Goal: Transaction & Acquisition: Purchase product/service

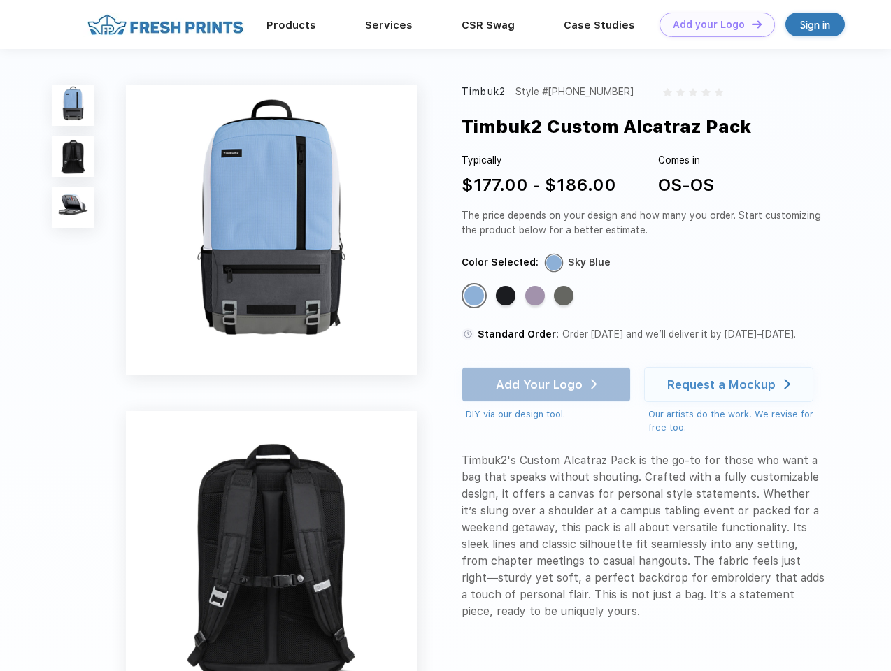
click at [712, 24] on link "Add your Logo Design Tool" at bounding box center [716, 25] width 115 height 24
click at [0, 0] on div "Design Tool" at bounding box center [0, 0] width 0 height 0
click at [750, 24] on link "Add your Logo Design Tool" at bounding box center [716, 25] width 115 height 24
click at [73, 105] on img at bounding box center [72, 105] width 41 height 41
click at [73, 157] on img at bounding box center [72, 156] width 41 height 41
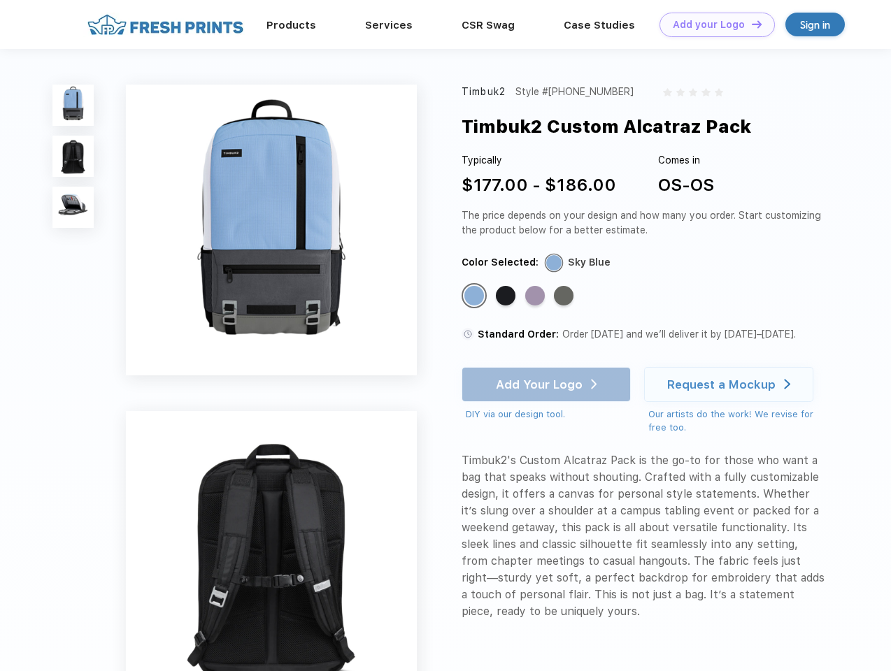
click at [73, 208] on img at bounding box center [72, 207] width 41 height 41
click at [475, 296] on div "Standard Color" at bounding box center [474, 296] width 20 height 20
click at [507, 296] on div "Standard Color" at bounding box center [506, 296] width 20 height 20
click at [536, 296] on div "Standard Color" at bounding box center [535, 296] width 20 height 20
click at [565, 296] on div "Standard Color" at bounding box center [564, 296] width 20 height 20
